Goal: Task Accomplishment & Management: Manage account settings

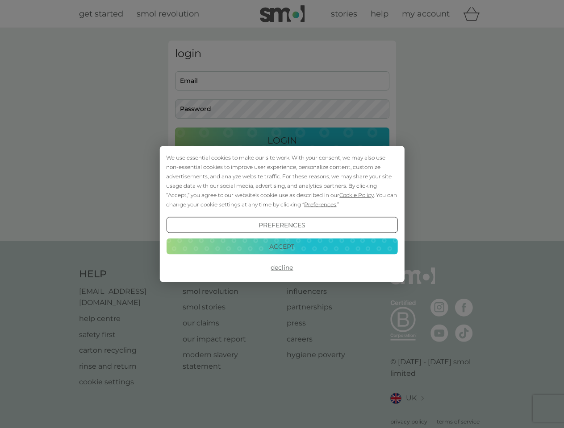
click at [357, 195] on span "Cookie Policy" at bounding box center [356, 195] width 34 height 7
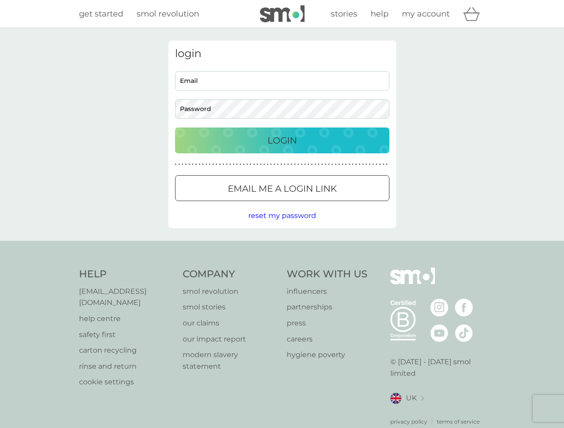
click at [319, 204] on div "login Email Password Login ● ● ● ● ● ● ● ● ● ● ● ● ● ● ● ● ● ● ● ● ● ● ● ● ● ● …" at bounding box center [282, 135] width 228 height 188
click at [282, 225] on div "login Email Password Login ● ● ● ● ● ● ● ● ● ● ● ● ● ● ● ● ● ● ● ● ● ● ● ● ● ● …" at bounding box center [282, 135] width 228 height 188
click at [282, 268] on div "Help [EMAIL_ADDRESS][DOMAIN_NAME] help centre safety first carton recycling rin…" at bounding box center [282, 347] width 406 height 158
click at [282, 246] on div "Help [EMAIL_ADDRESS][DOMAIN_NAME] help centre safety first carton recycling rin…" at bounding box center [282, 347] width 564 height 212
